Goal: Communication & Community: Connect with others

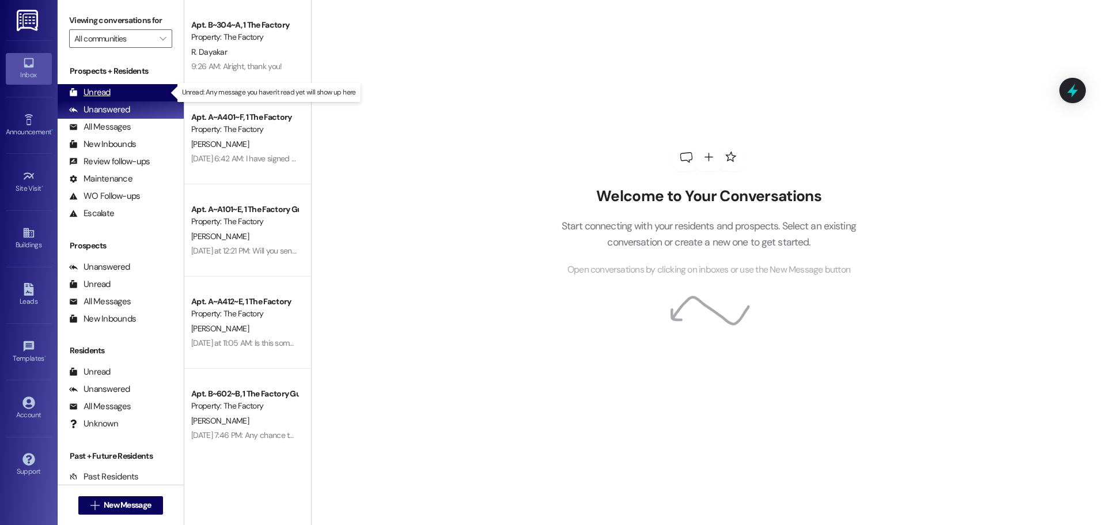
click at [92, 89] on div "Unread" at bounding box center [89, 92] width 41 height 12
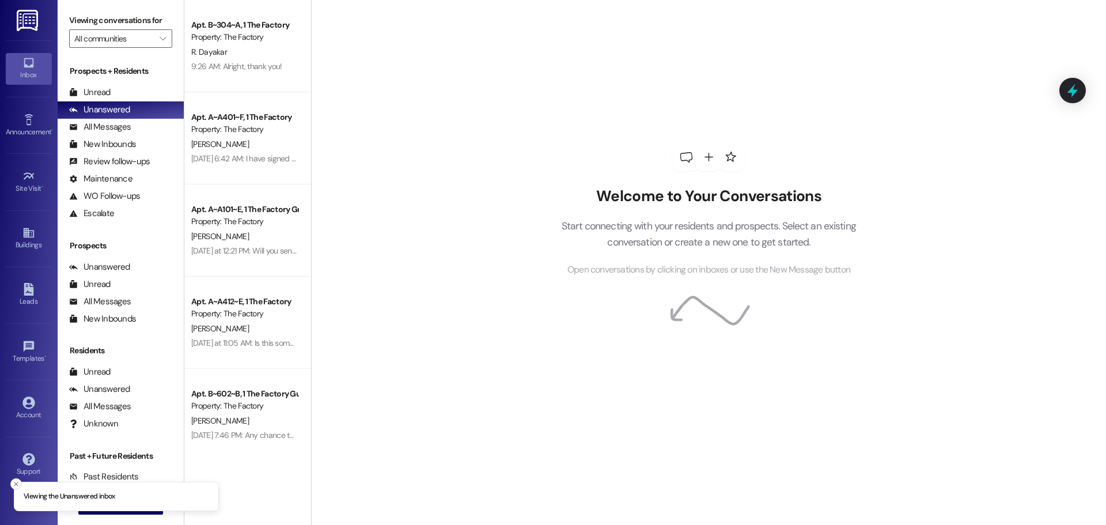
click at [16, 480] on icon "Close toast" at bounding box center [16, 483] width 7 height 7
click at [101, 502] on span "New Message" at bounding box center [127, 505] width 52 height 12
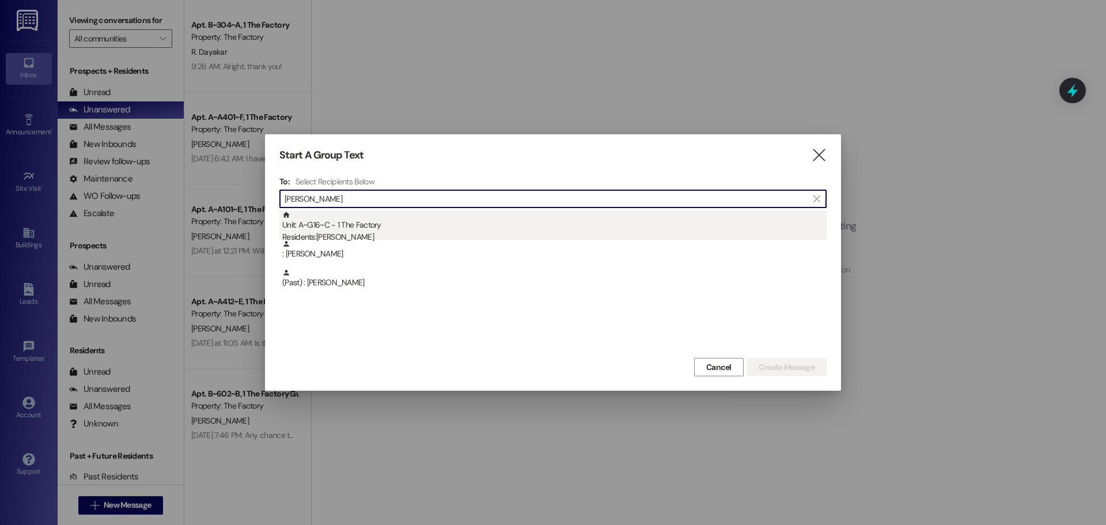
type input "[PERSON_NAME]"
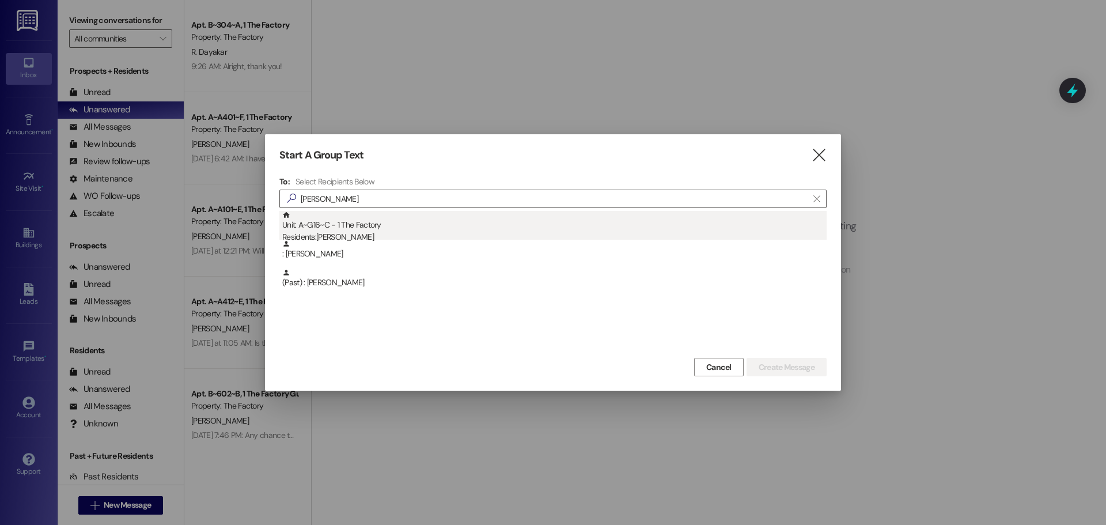
click at [323, 224] on div "Unit: A~G16~C - 1 The Factory Residents: [PERSON_NAME]" at bounding box center [554, 227] width 544 height 33
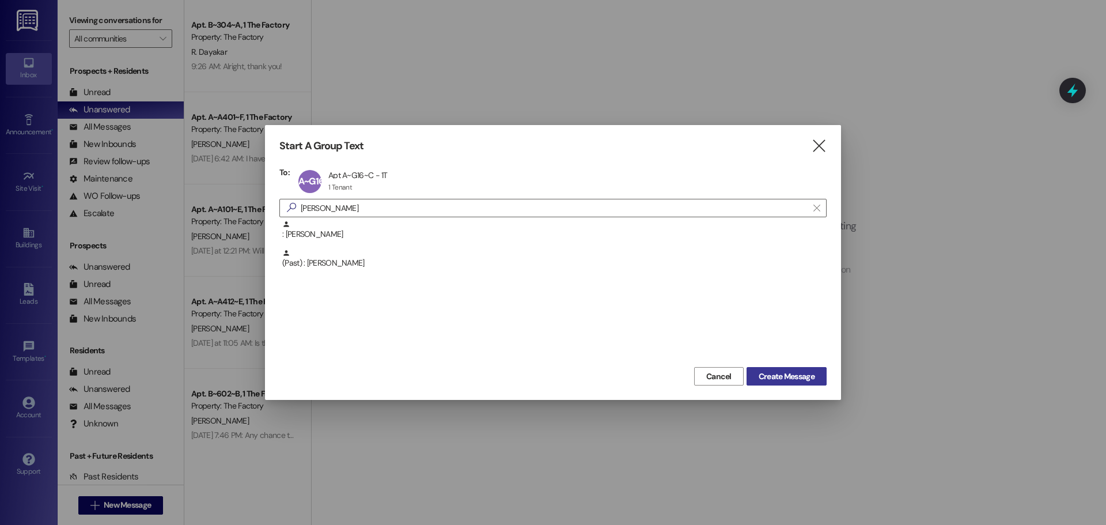
click at [774, 378] on span "Create Message" at bounding box center [787, 376] width 56 height 12
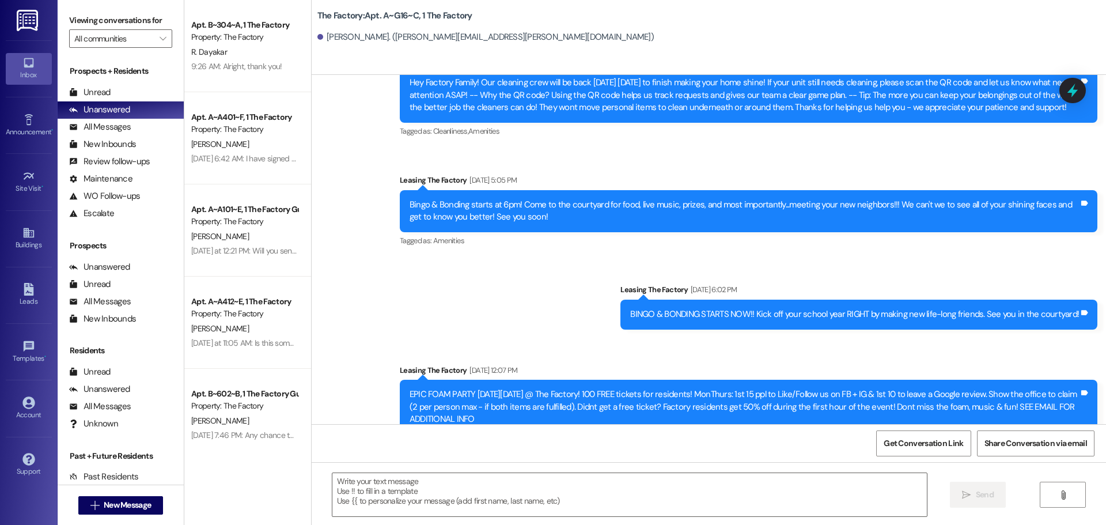
scroll to position [8172, 0]
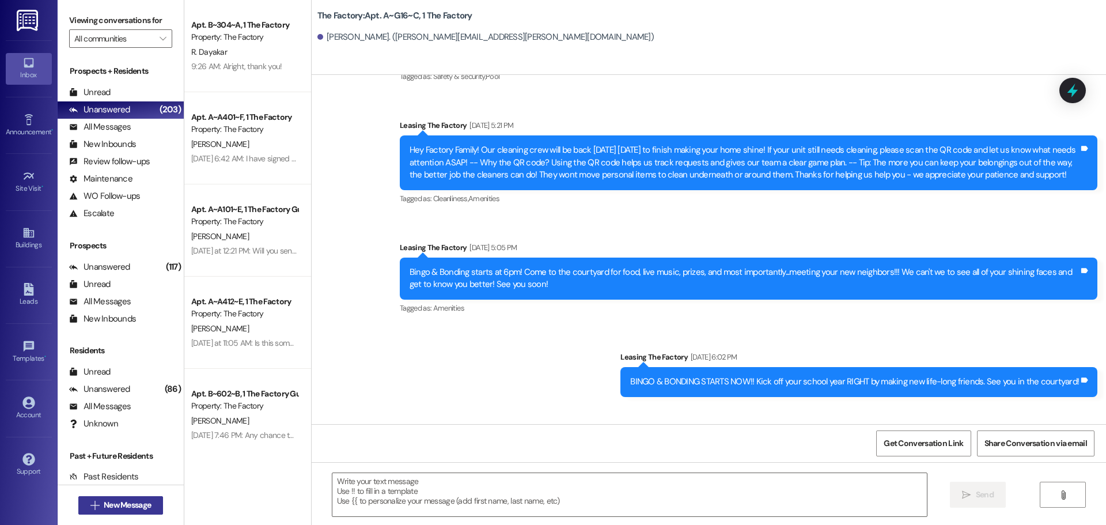
click at [142, 506] on span "New Message" at bounding box center [127, 505] width 47 height 12
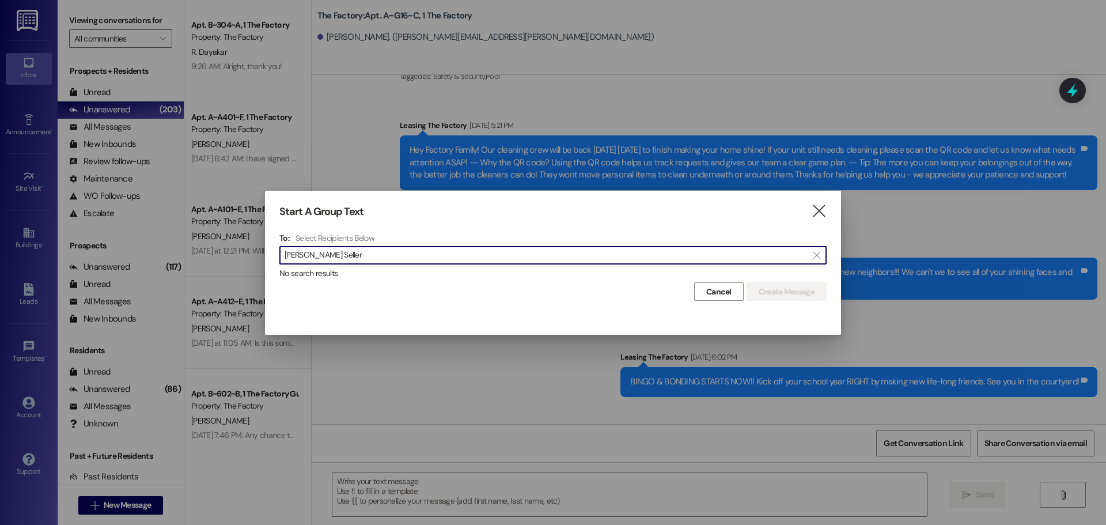
type input "[PERSON_NAME] Seller"
click at [720, 293] on span "Cancel" at bounding box center [718, 292] width 25 height 12
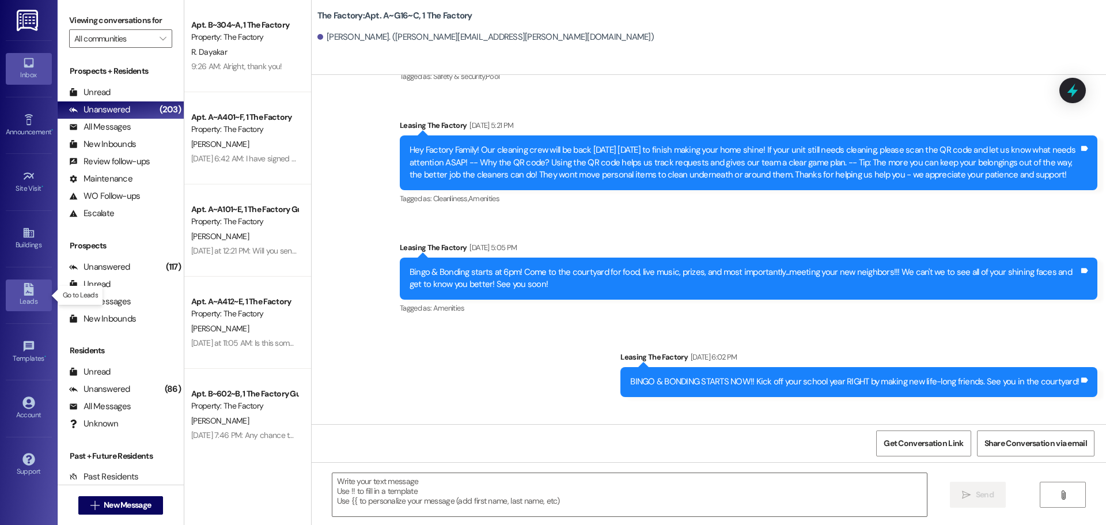
drag, startPoint x: 28, startPoint y: 288, endPoint x: 31, endPoint y: 281, distance: 7.8
click at [28, 288] on icon at bounding box center [29, 289] width 10 height 13
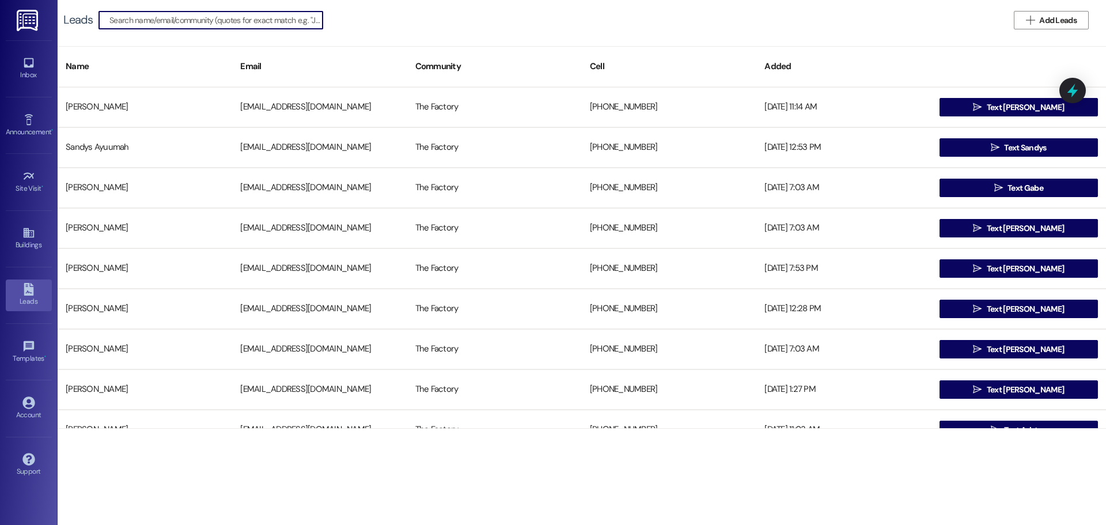
click at [161, 23] on input at bounding box center [215, 20] width 213 height 16
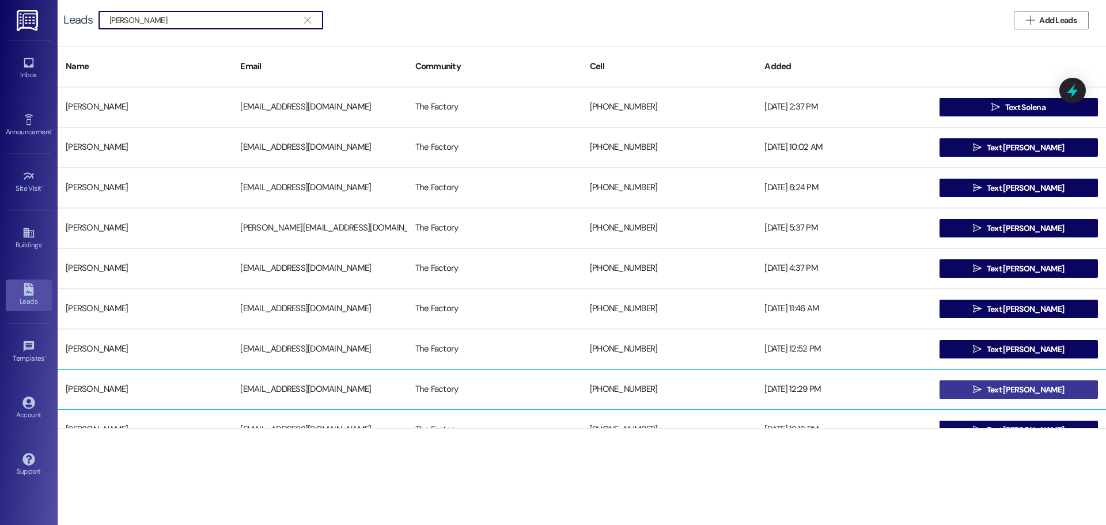
type input "[PERSON_NAME]"
click at [1005, 387] on span "Text [PERSON_NAME]" at bounding box center [1025, 390] width 77 height 12
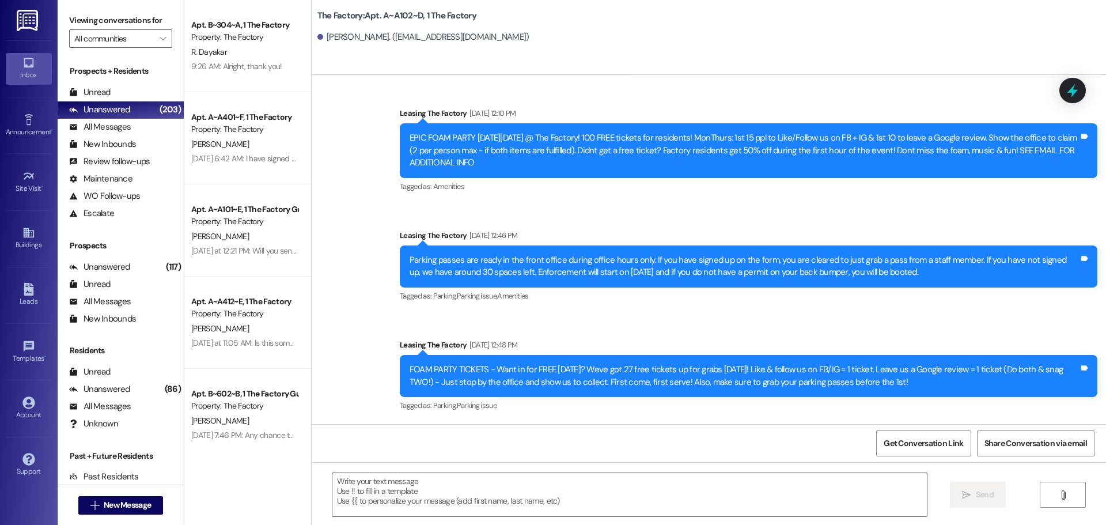
scroll to position [344, 0]
